Goal: Task Accomplishment & Management: Use online tool/utility

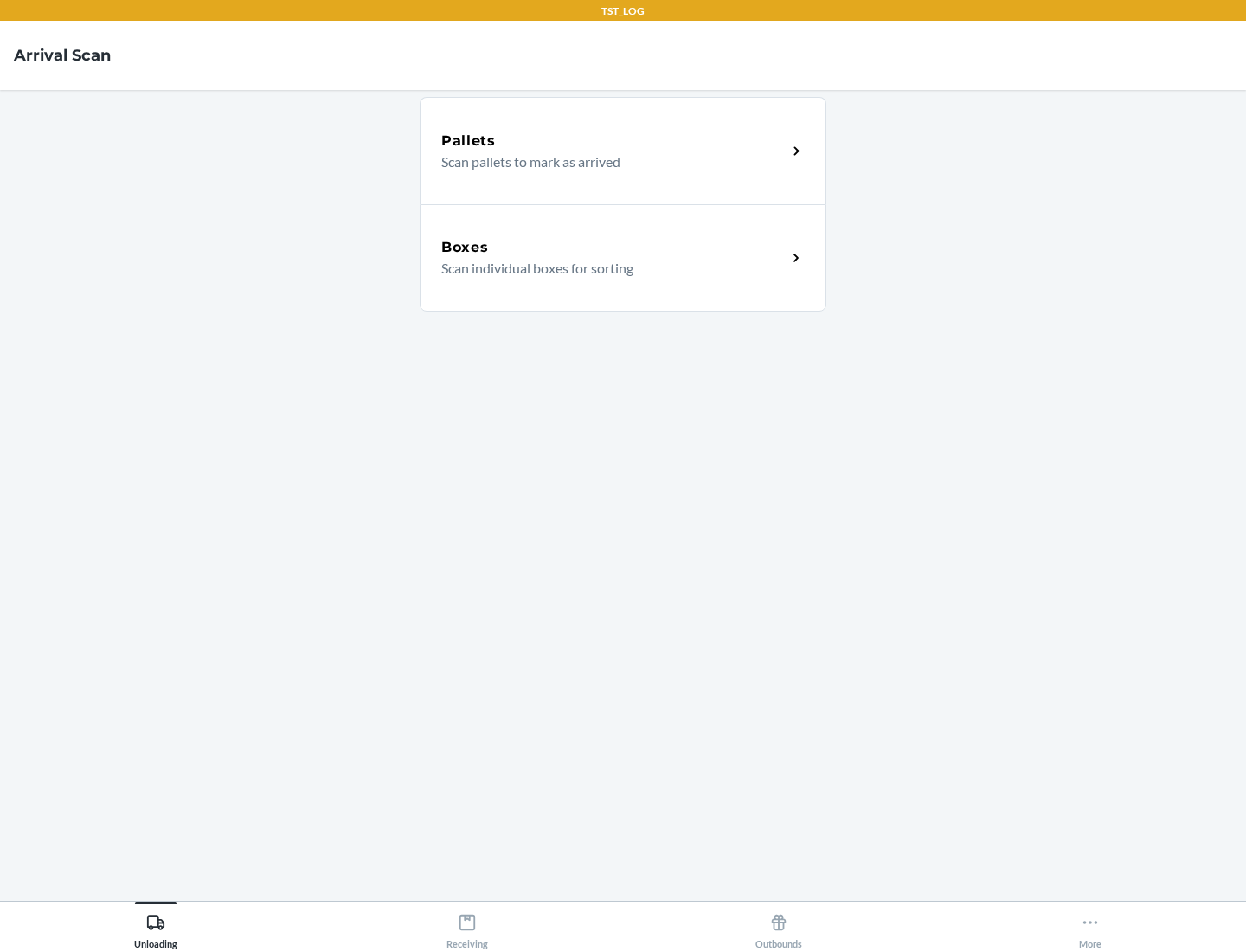
click at [614, 247] on div "Boxes" at bounding box center [614, 247] width 345 height 20
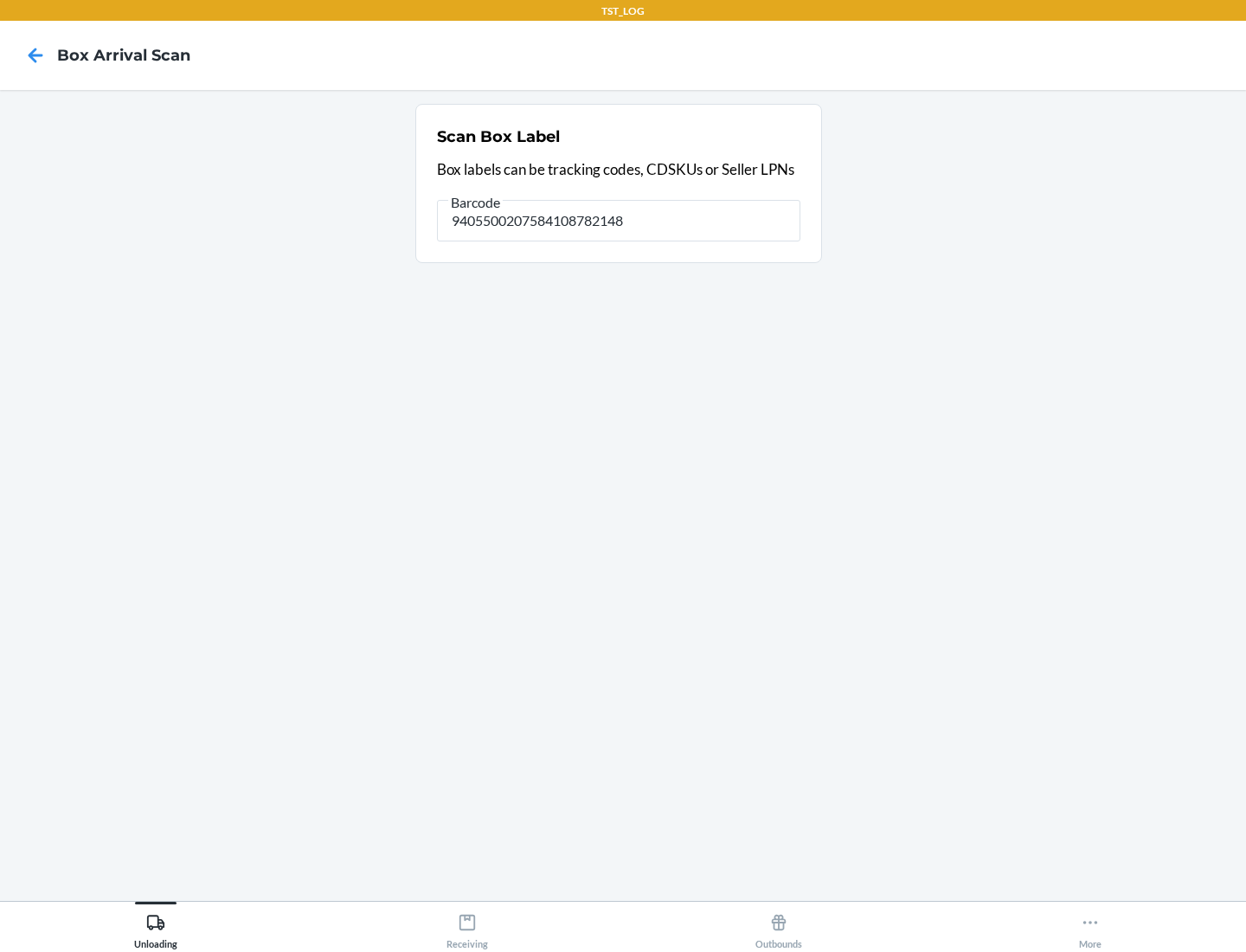
type input "9405500207584108782148"
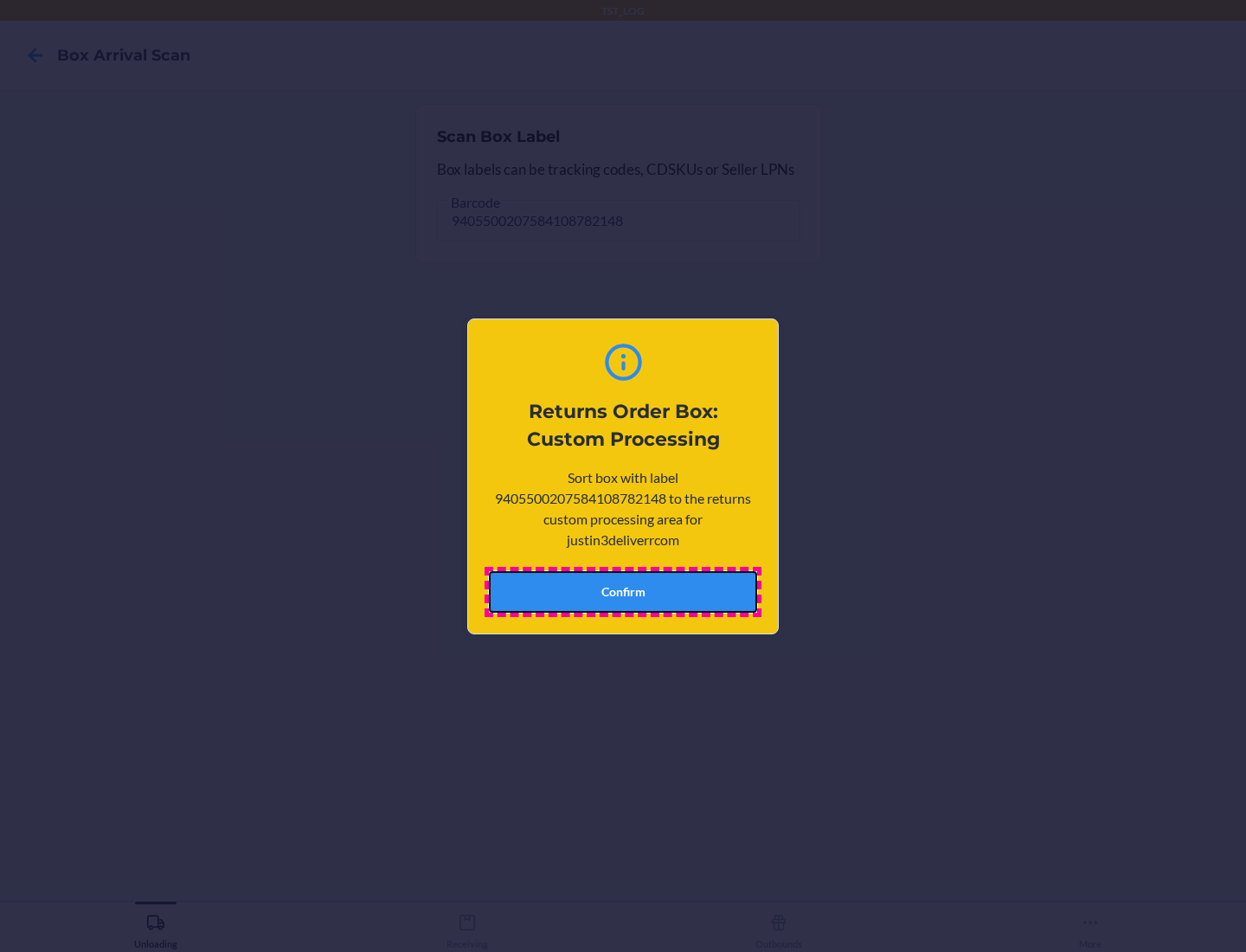
click at [623, 591] on button "Confirm" at bounding box center [623, 591] width 268 height 42
